Goal: Book appointment/travel/reservation

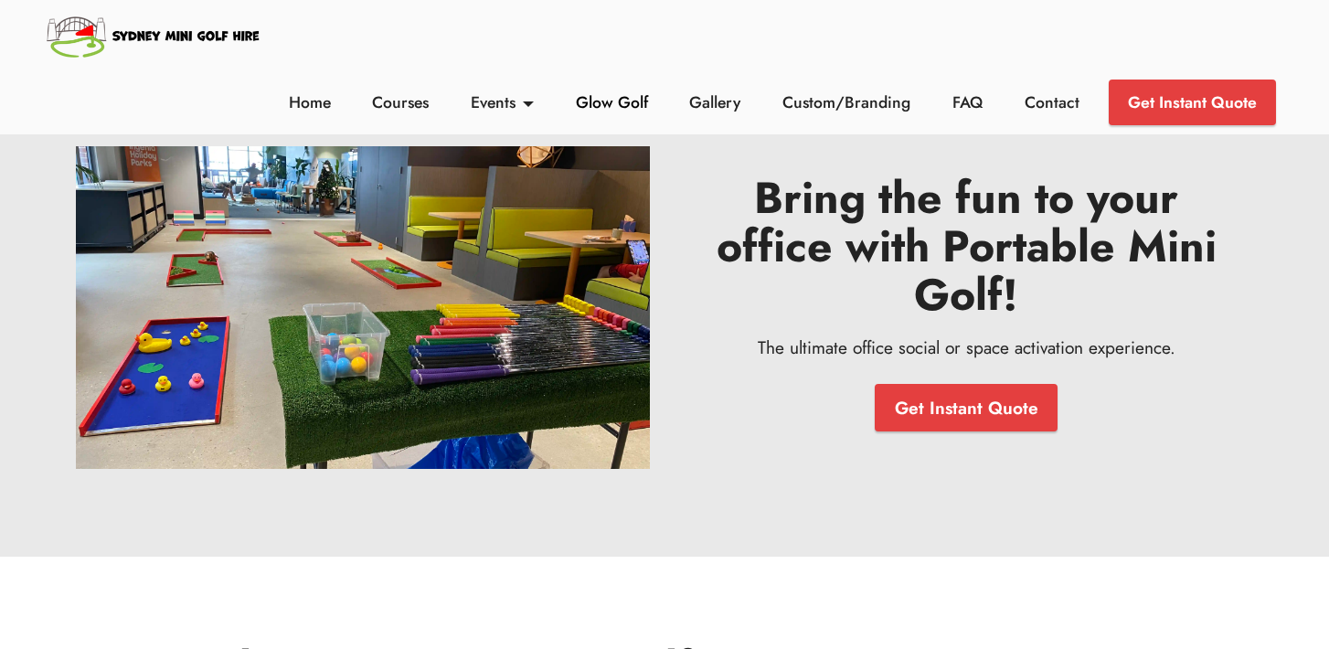
click at [601, 101] on link "Glow Golf" at bounding box center [611, 103] width 82 height 24
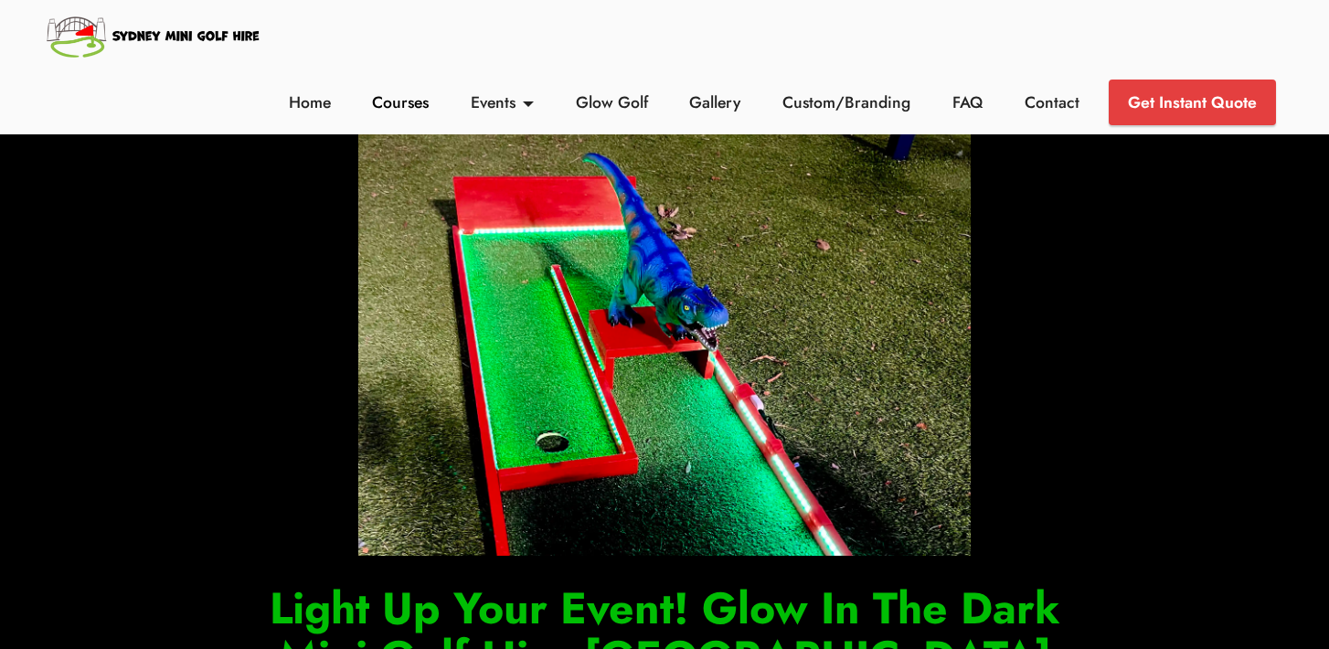
click at [410, 102] on link "Courses" at bounding box center [400, 103] width 67 height 24
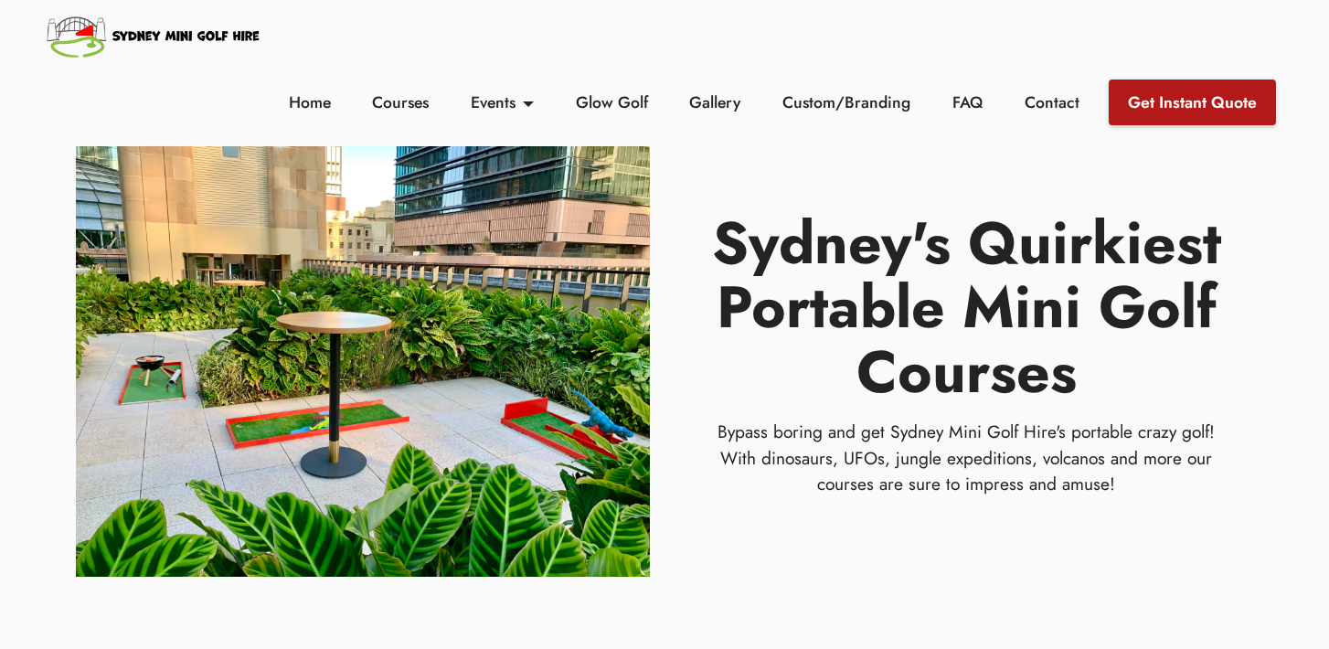
click at [1193, 104] on link "Get Instant Quote" at bounding box center [1192, 103] width 167 height 46
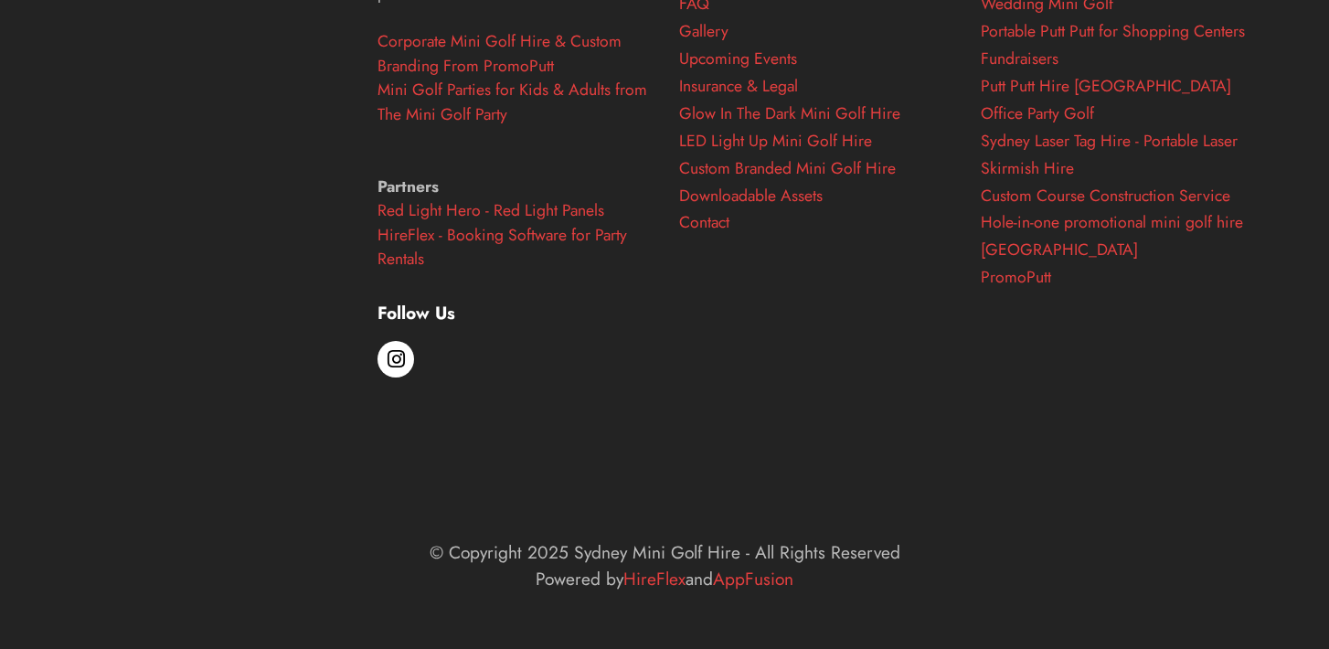
scroll to position [7071, 0]
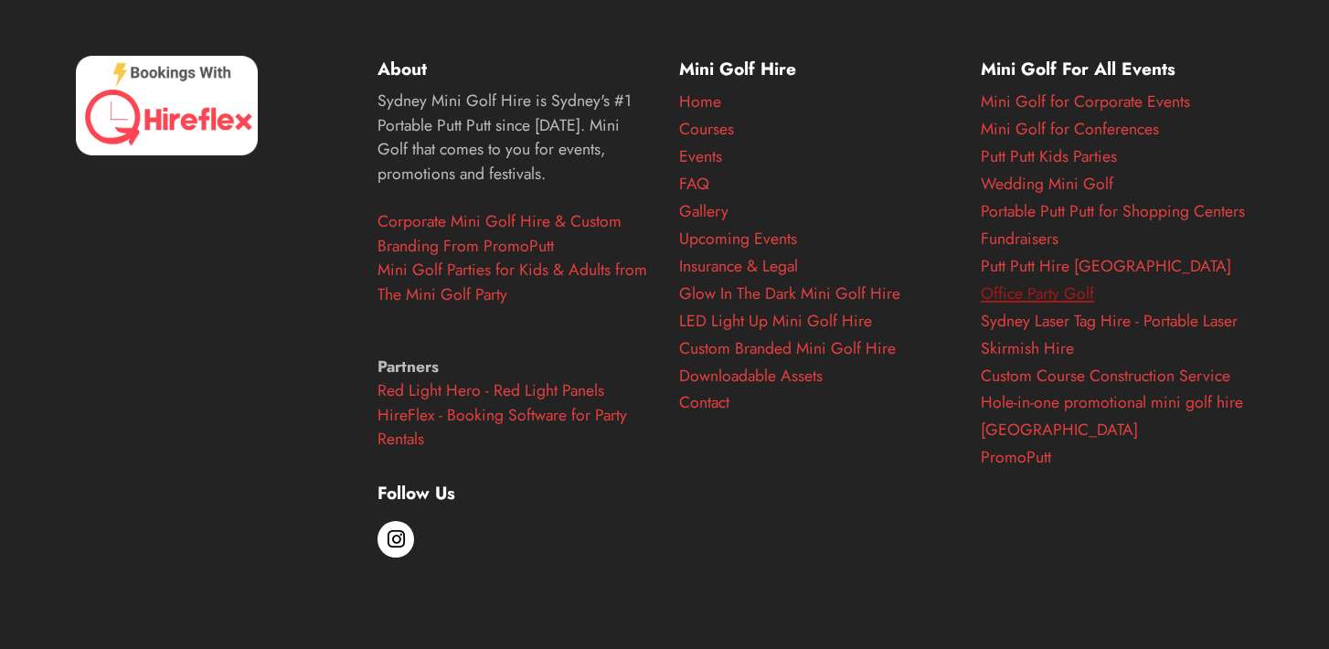
click at [1041, 295] on link "Office Party Golf" at bounding box center [1037, 294] width 113 height 24
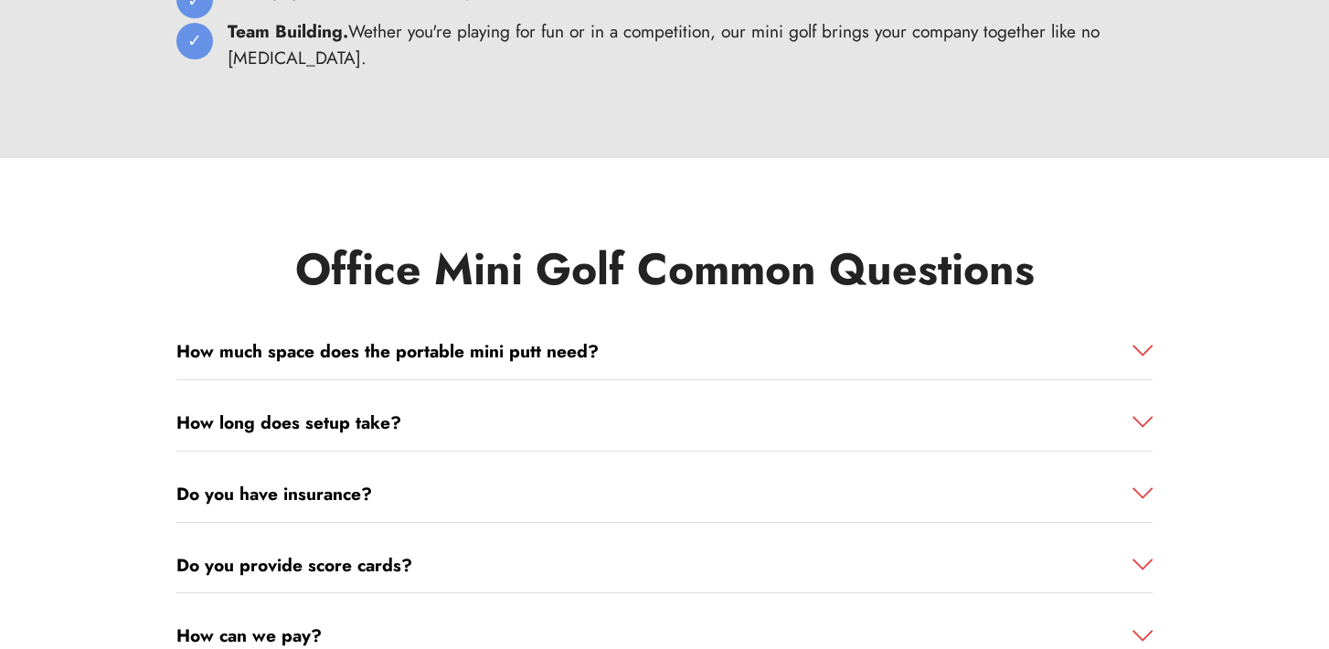
scroll to position [9535, 0]
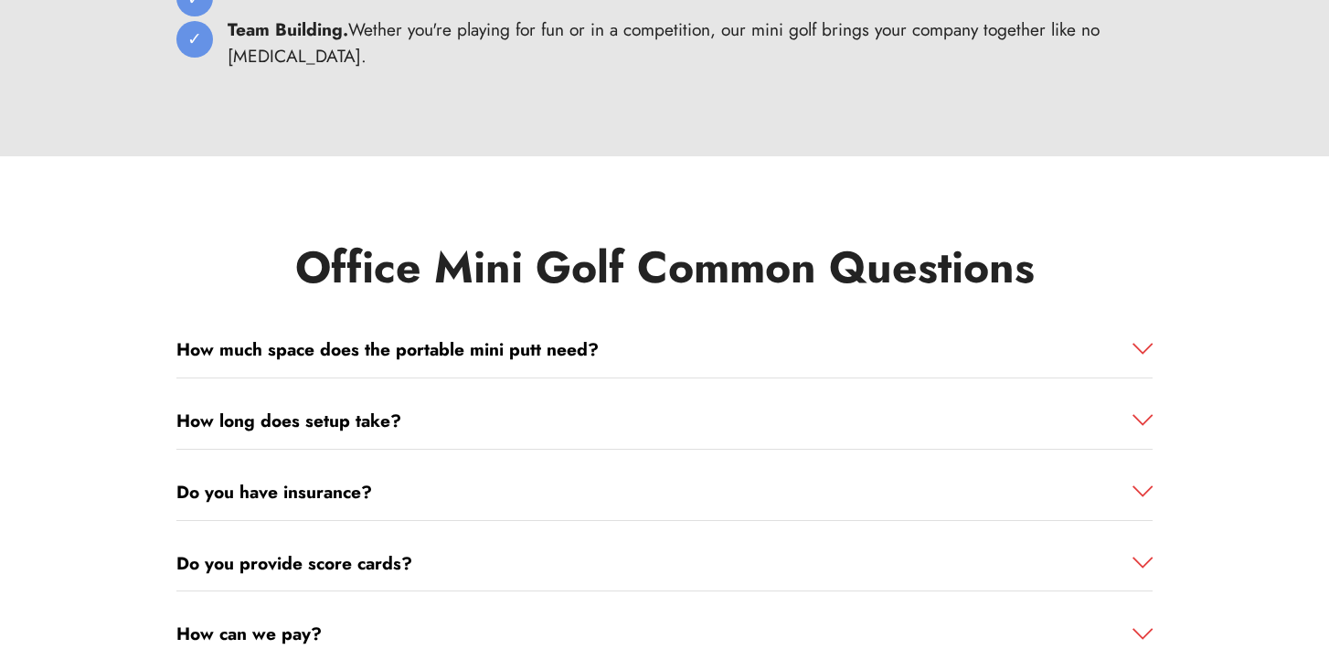
click at [1146, 410] on span at bounding box center [1143, 420] width 20 height 20
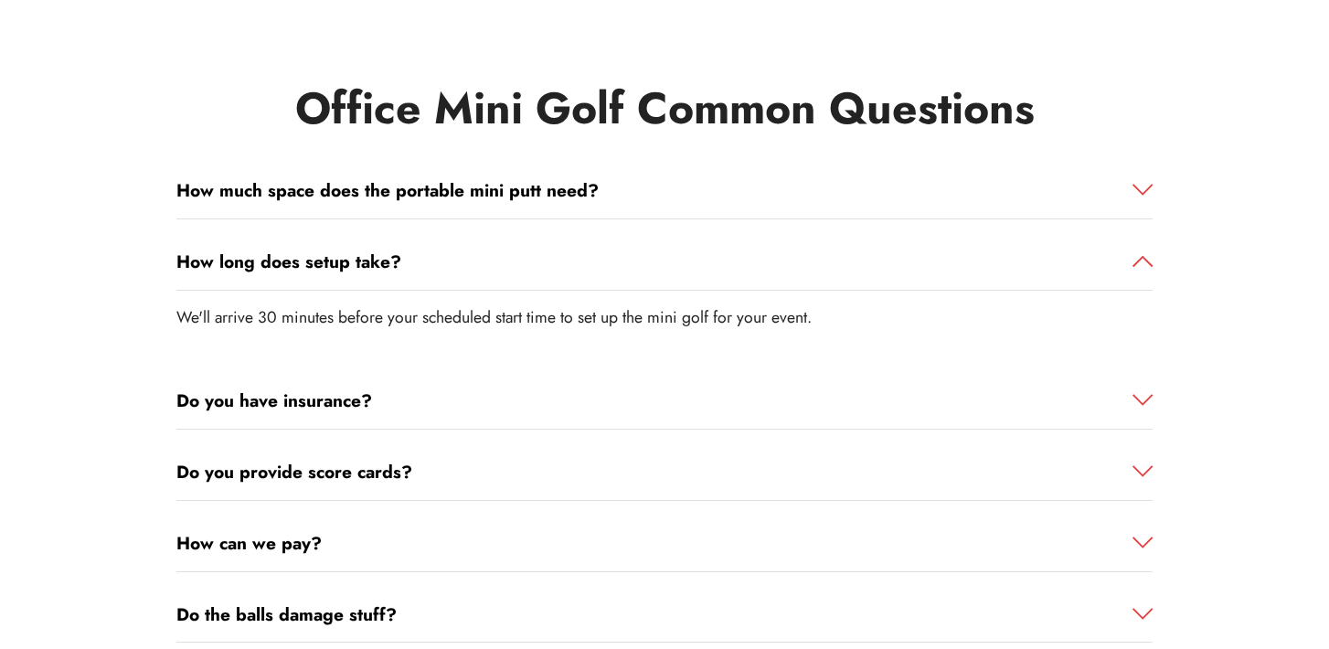
scroll to position [9697, 0]
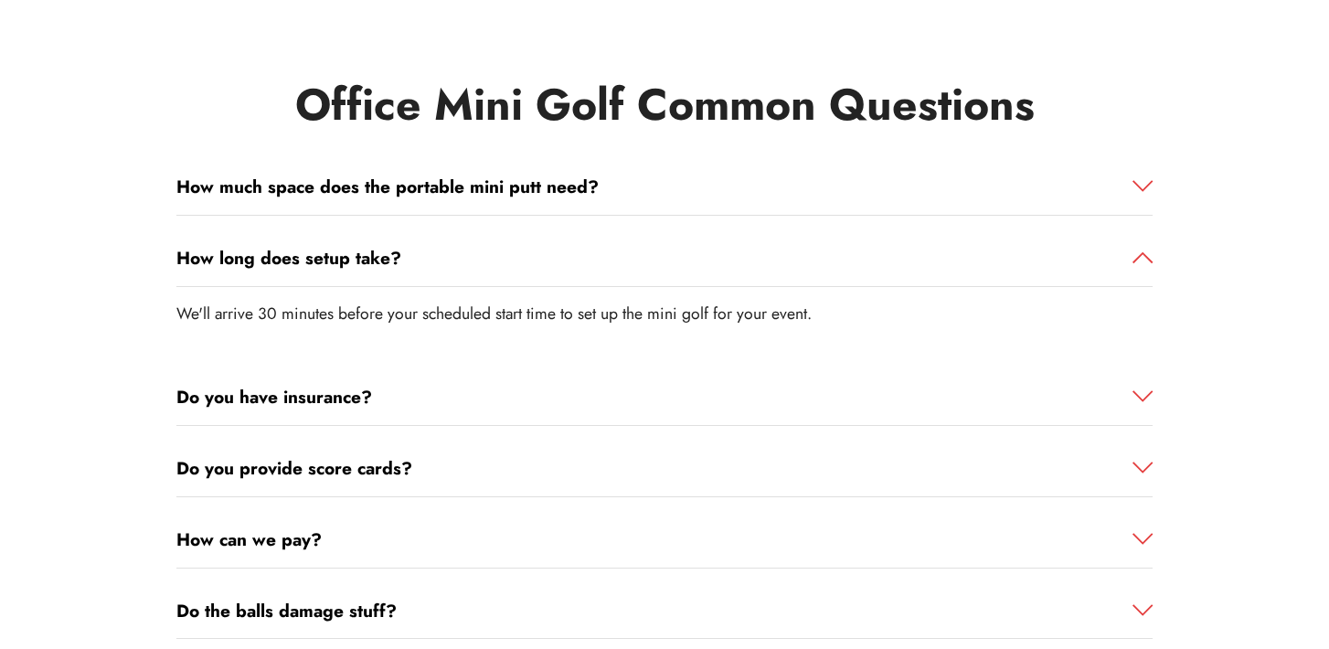
click at [1142, 387] on span at bounding box center [1143, 397] width 20 height 20
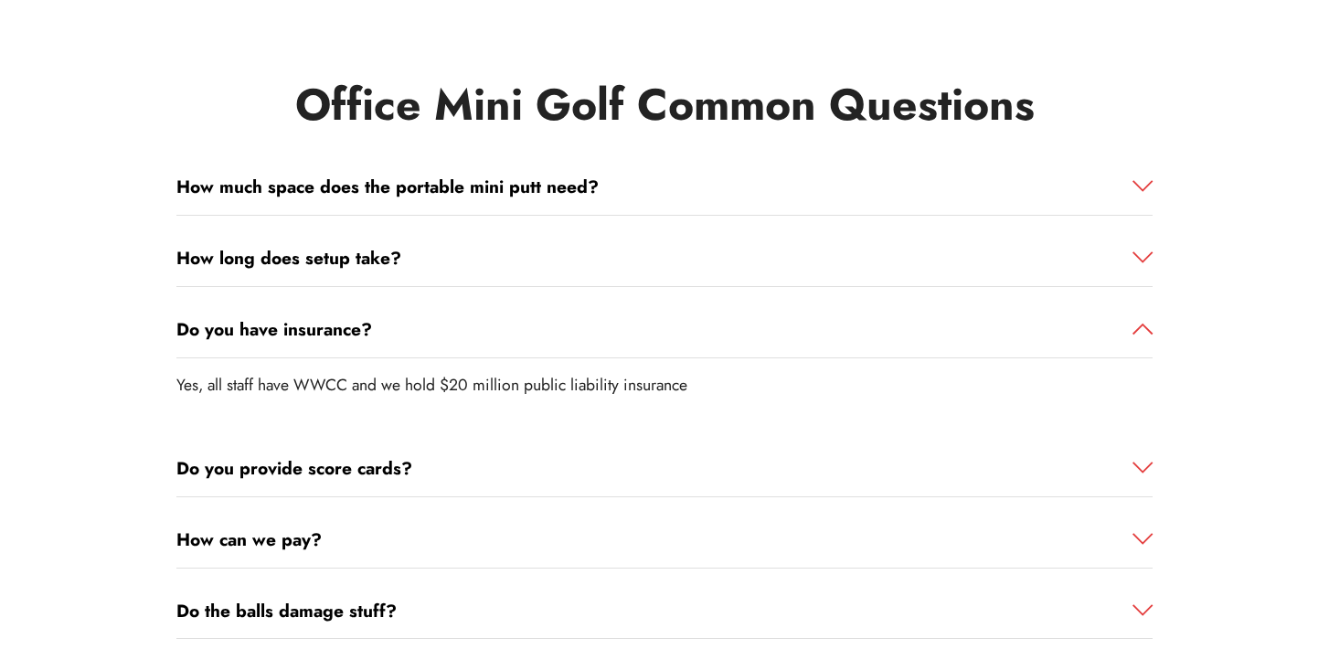
click at [1146, 458] on span at bounding box center [1143, 468] width 20 height 20
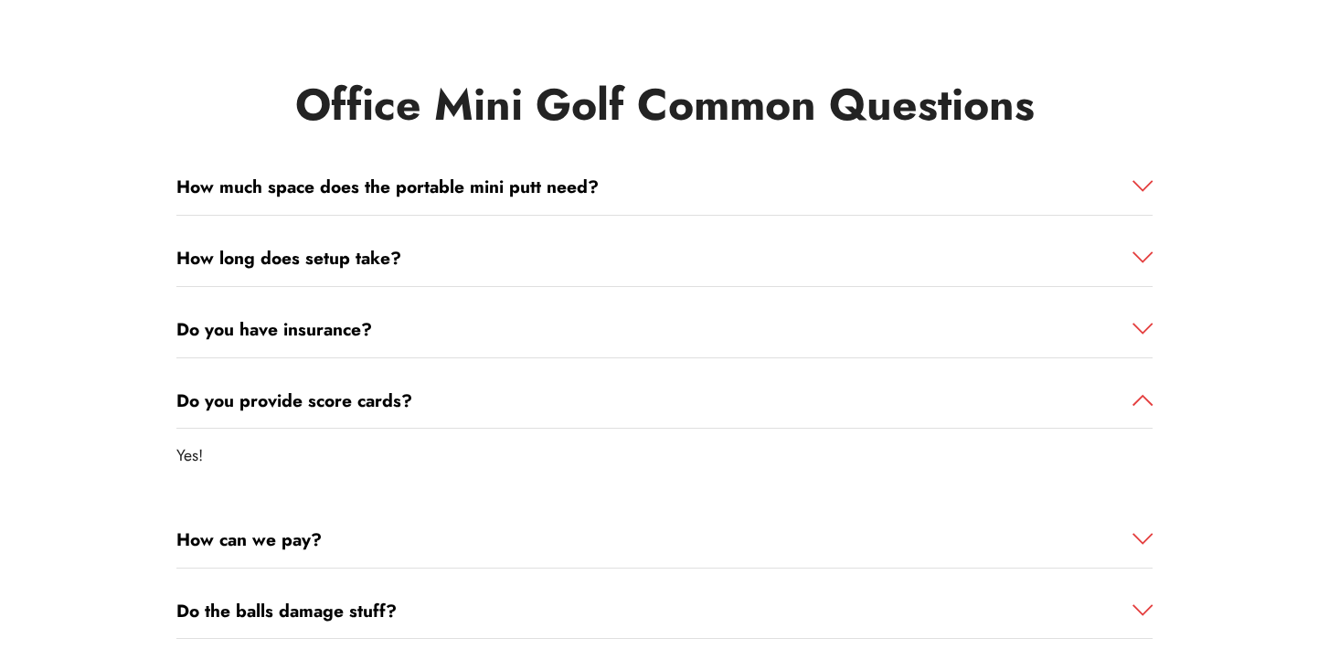
click at [1146, 529] on span at bounding box center [1143, 539] width 20 height 20
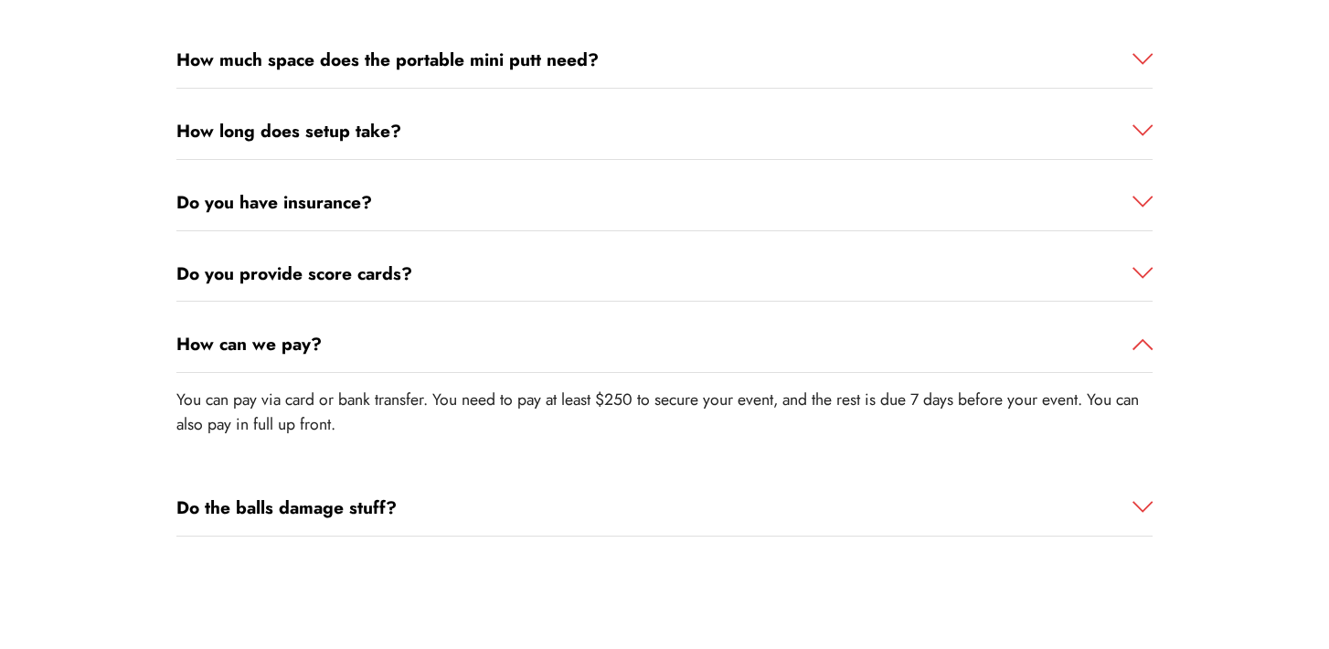
scroll to position [9832, 0]
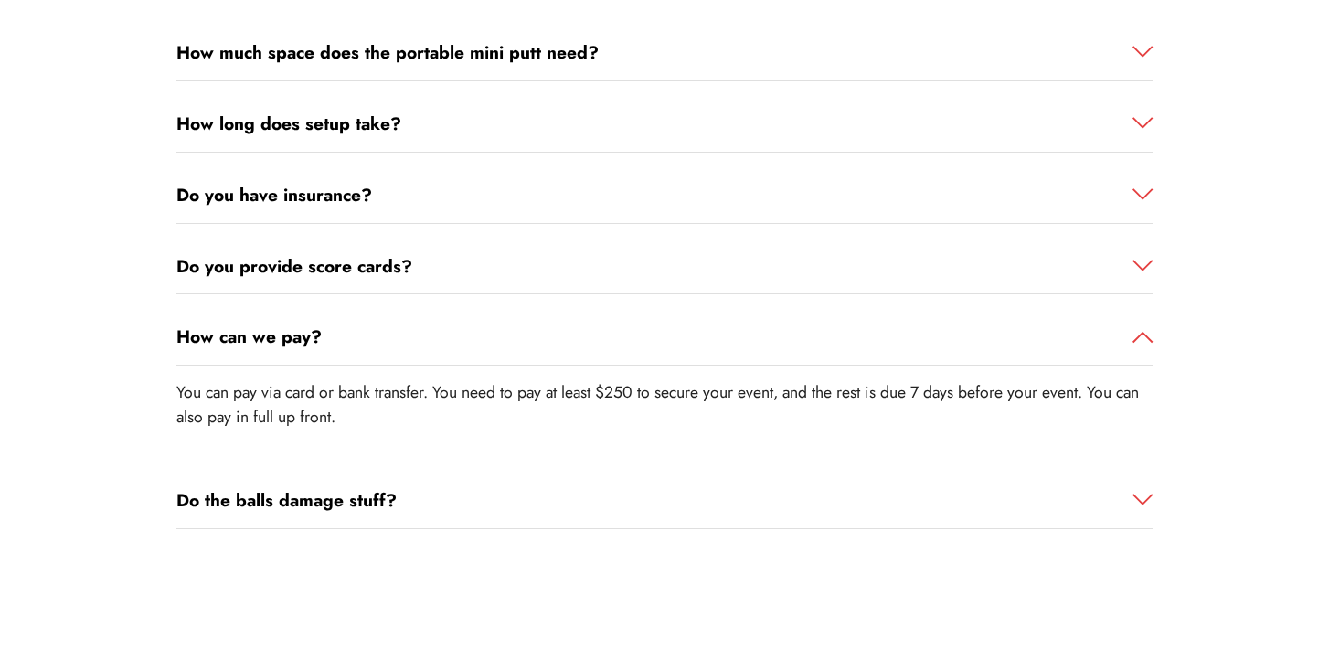
click at [1142, 490] on span at bounding box center [1143, 500] width 20 height 20
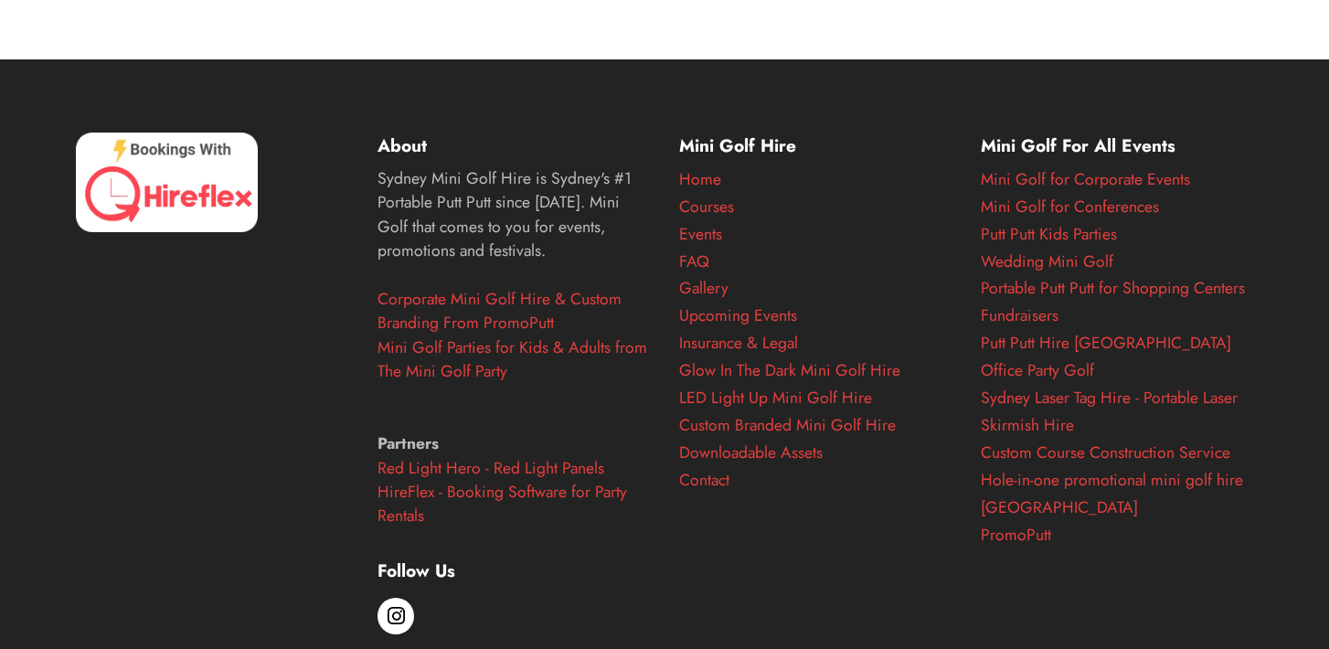
scroll to position [11437, 0]
